Goal: Navigation & Orientation: Go to known website

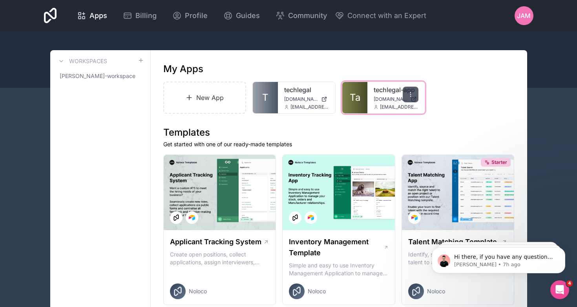
click at [411, 97] on icon at bounding box center [410, 94] width 6 height 6
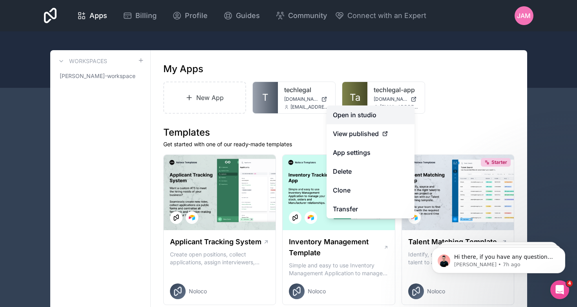
click at [366, 121] on link "Open in studio" at bounding box center [371, 115] width 88 height 19
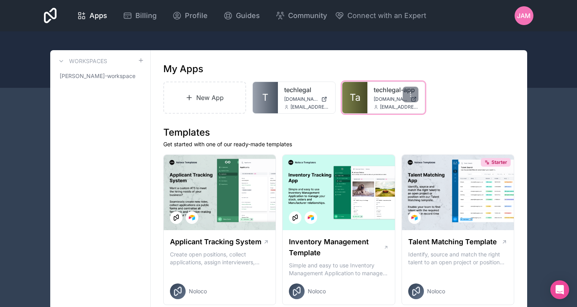
click at [377, 103] on div "techlegal-app [DOMAIN_NAME] [EMAIL_ADDRESS][DOMAIN_NAME]" at bounding box center [395, 97] width 57 height 31
click at [406, 95] on div at bounding box center [411, 95] width 16 height 16
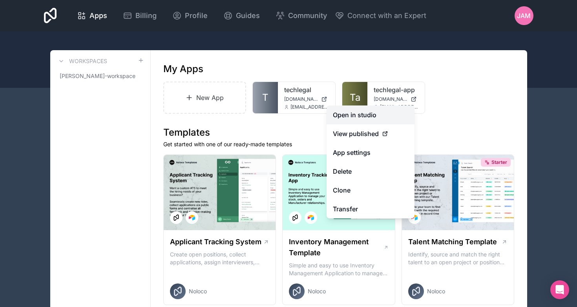
click at [352, 112] on link "Open in studio" at bounding box center [371, 115] width 88 height 19
